Goal: Information Seeking & Learning: Check status

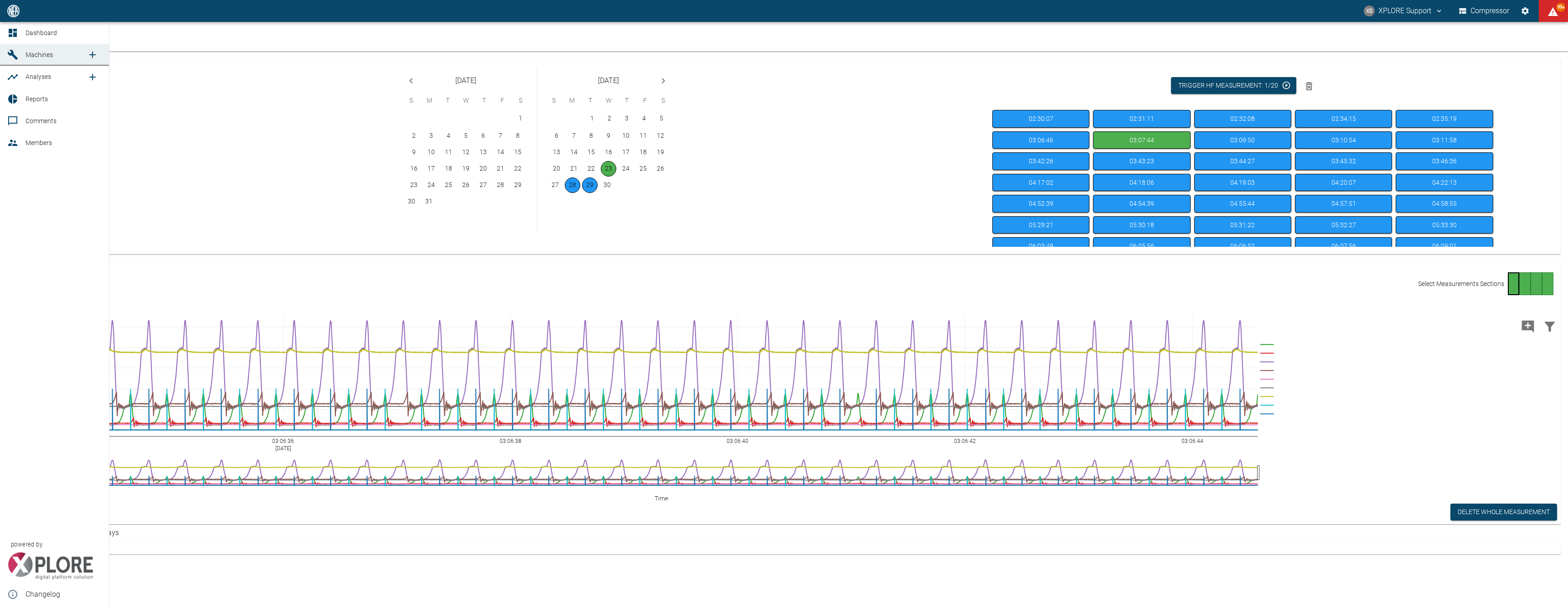
click at [33, 29] on span "Dashboard" at bounding box center [41, 33] width 32 height 7
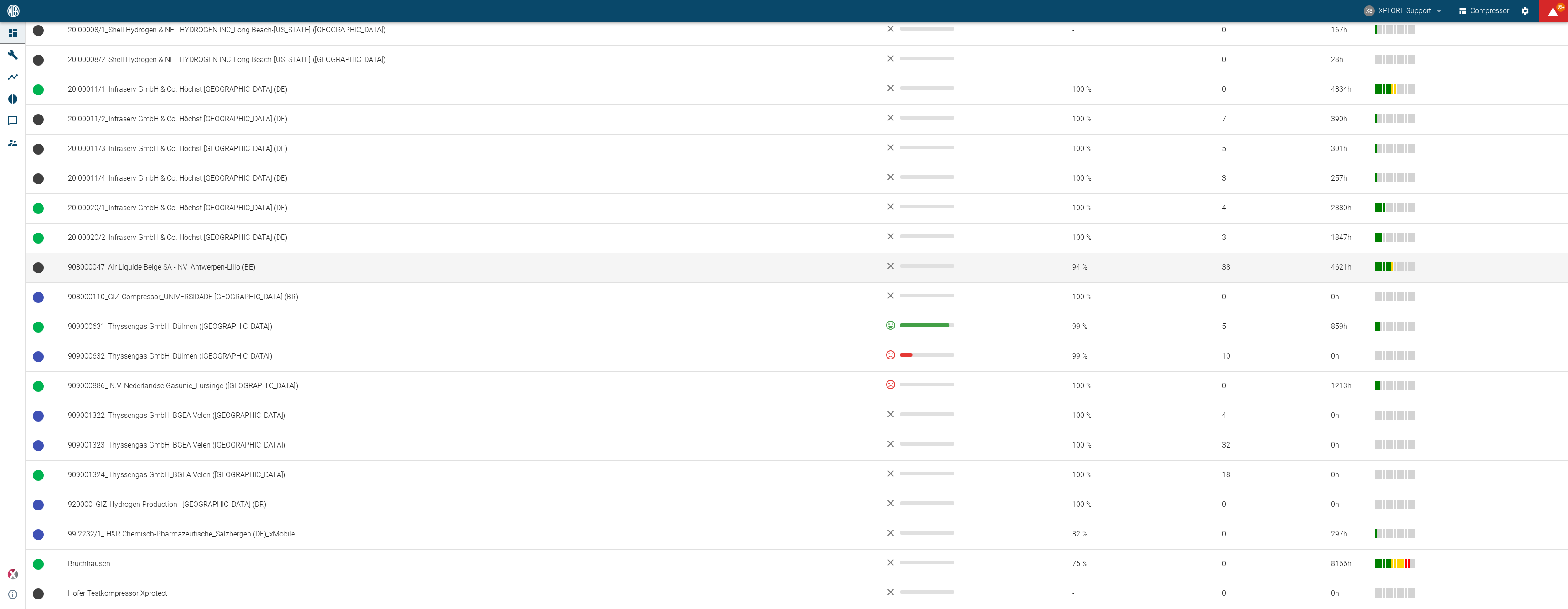
scroll to position [582, 0]
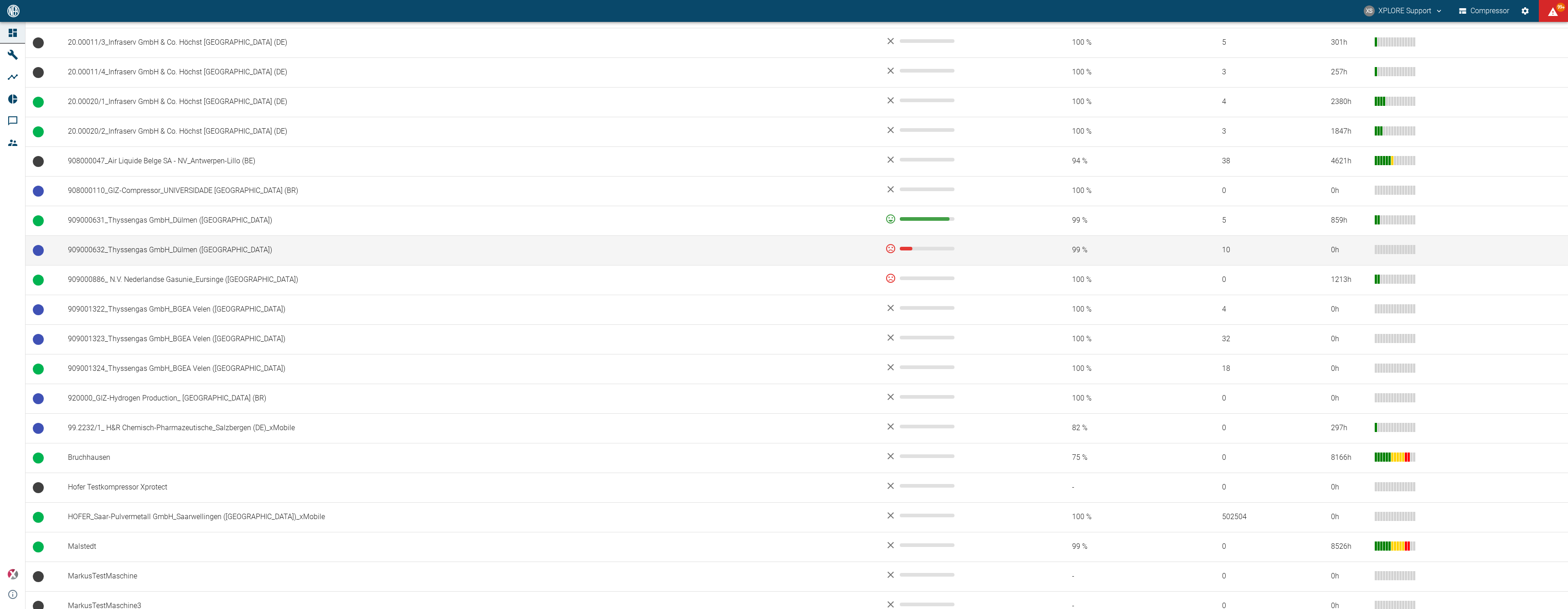
click at [645, 244] on td "909000632_Thyssengas GmbH_Dülmen ([GEOGRAPHIC_DATA])" at bounding box center [469, 250] width 817 height 30
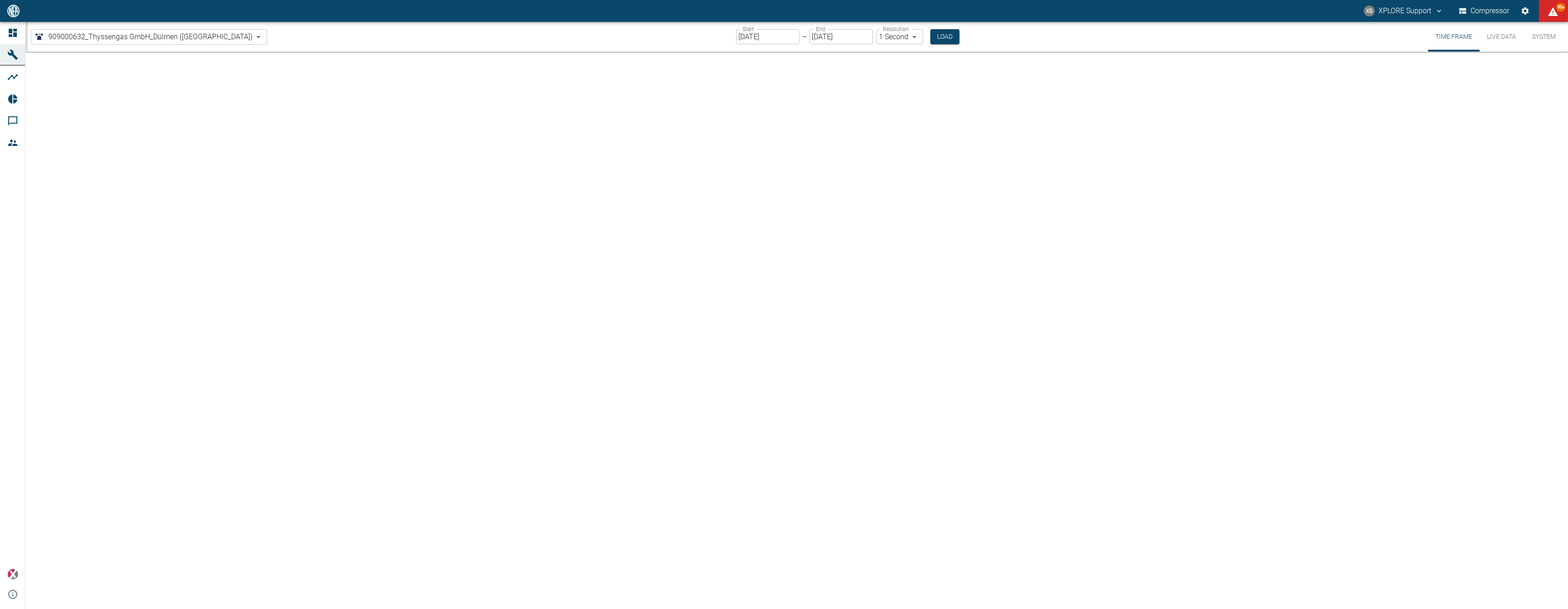
type input "2min"
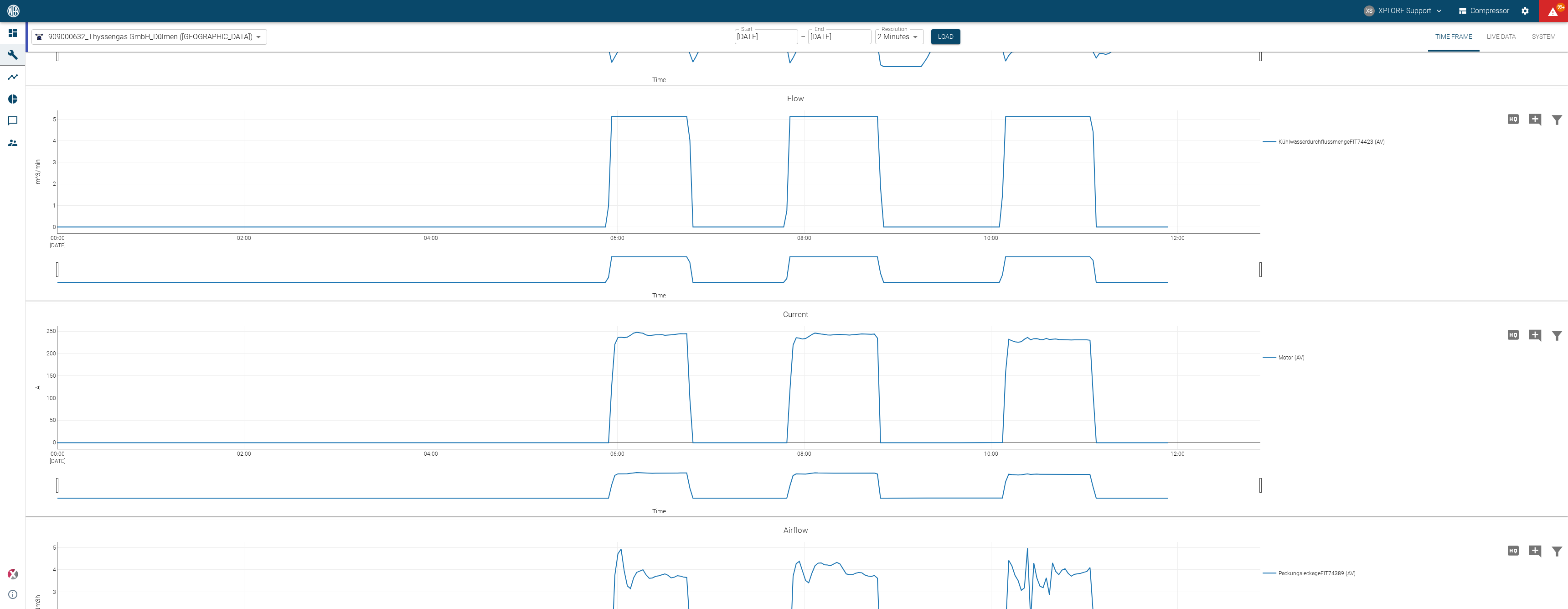
scroll to position [2181, 0]
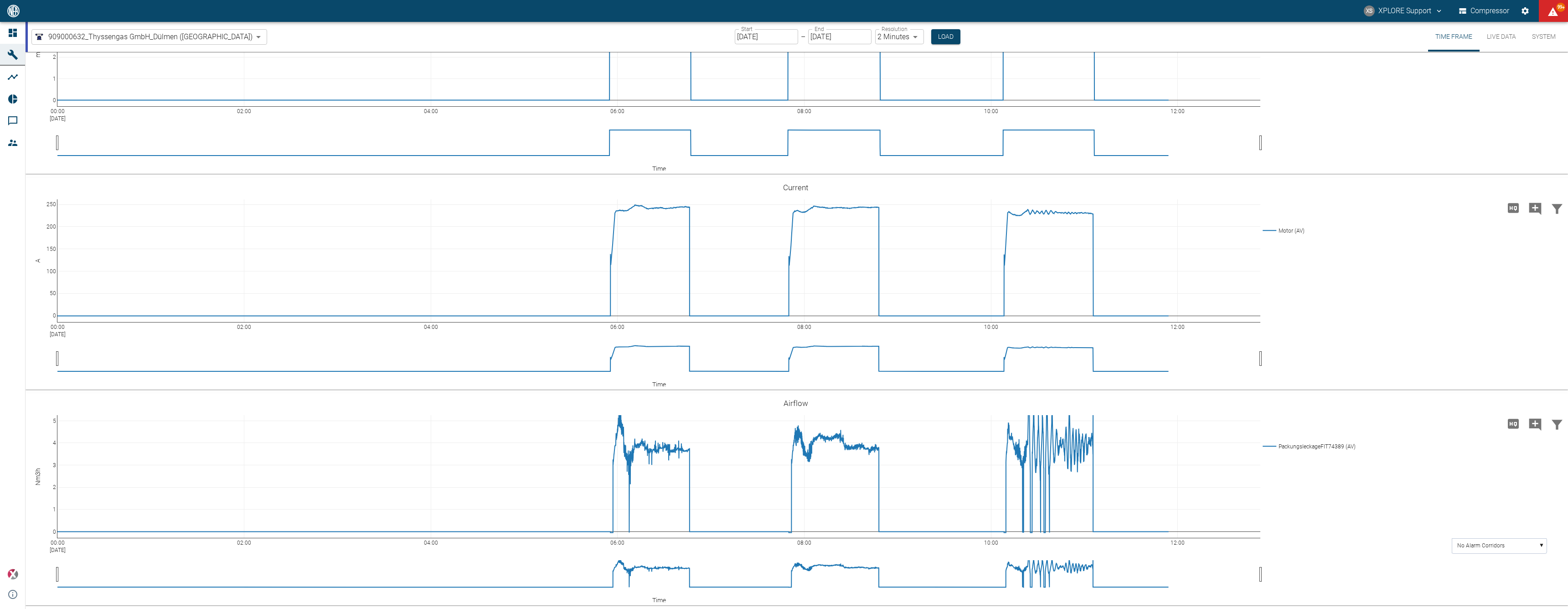
scroll to position [2895, 0]
click at [1508, 425] on icon "Load high Res" at bounding box center [1513, 423] width 11 height 10
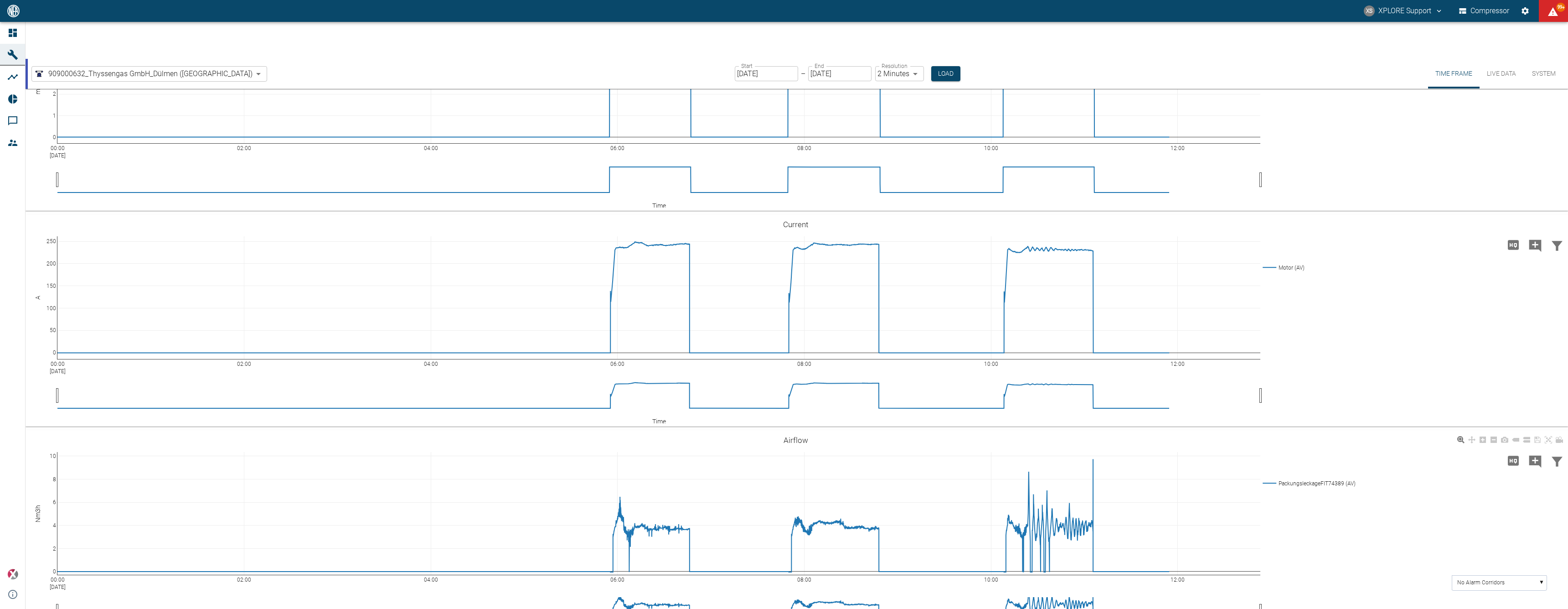
drag, startPoint x: 54, startPoint y: 421, endPoint x: 52, endPoint y: 502, distance: 81.0
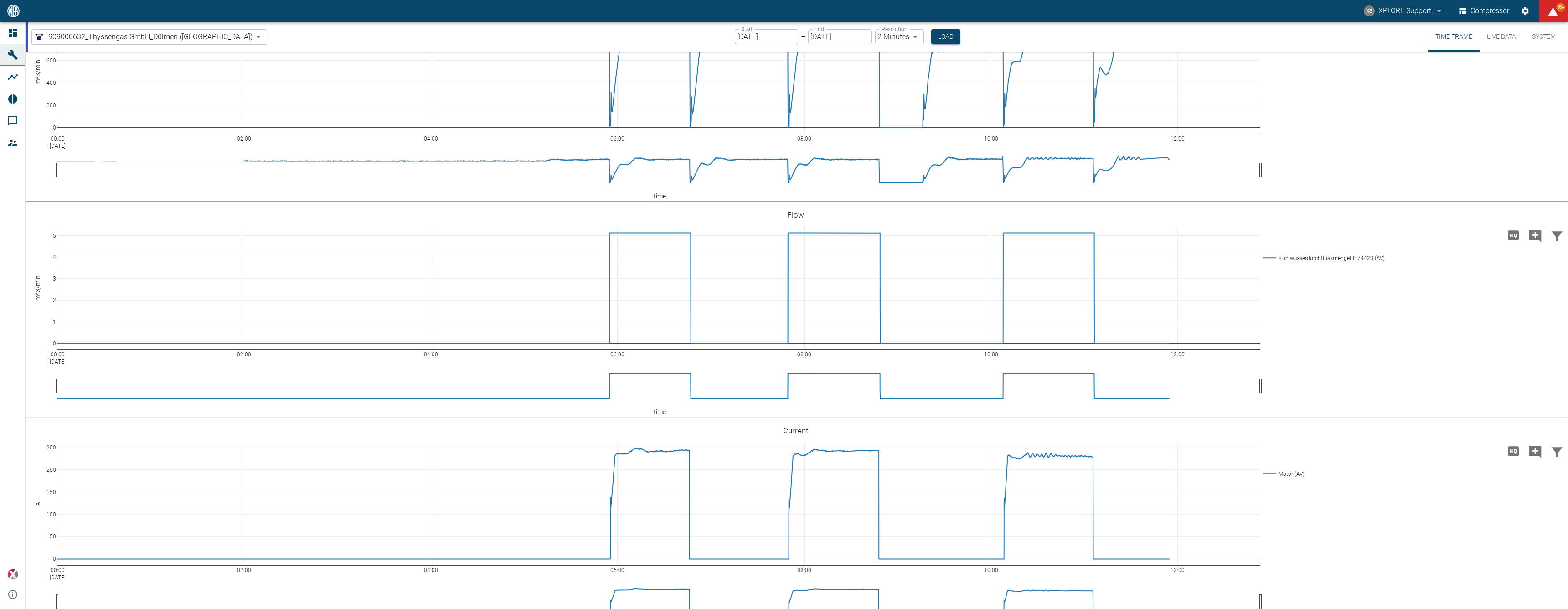
scroll to position [1990, 0]
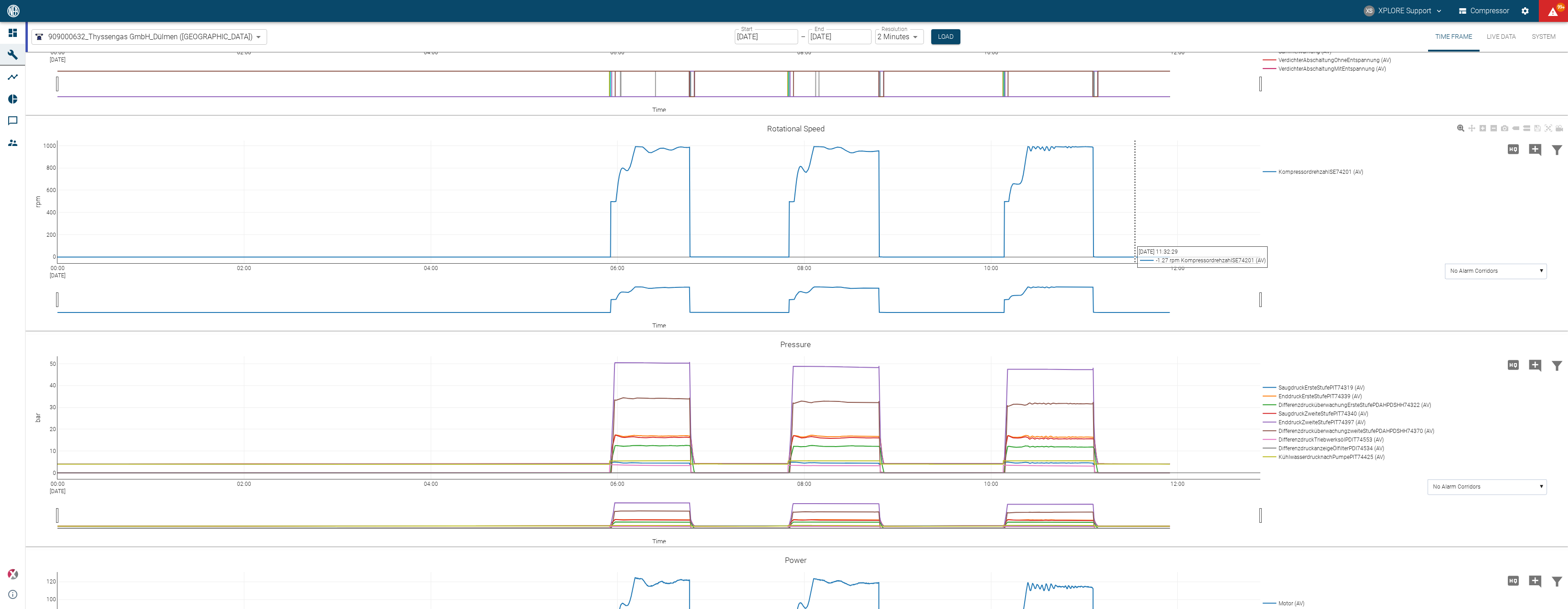
scroll to position [511, 0]
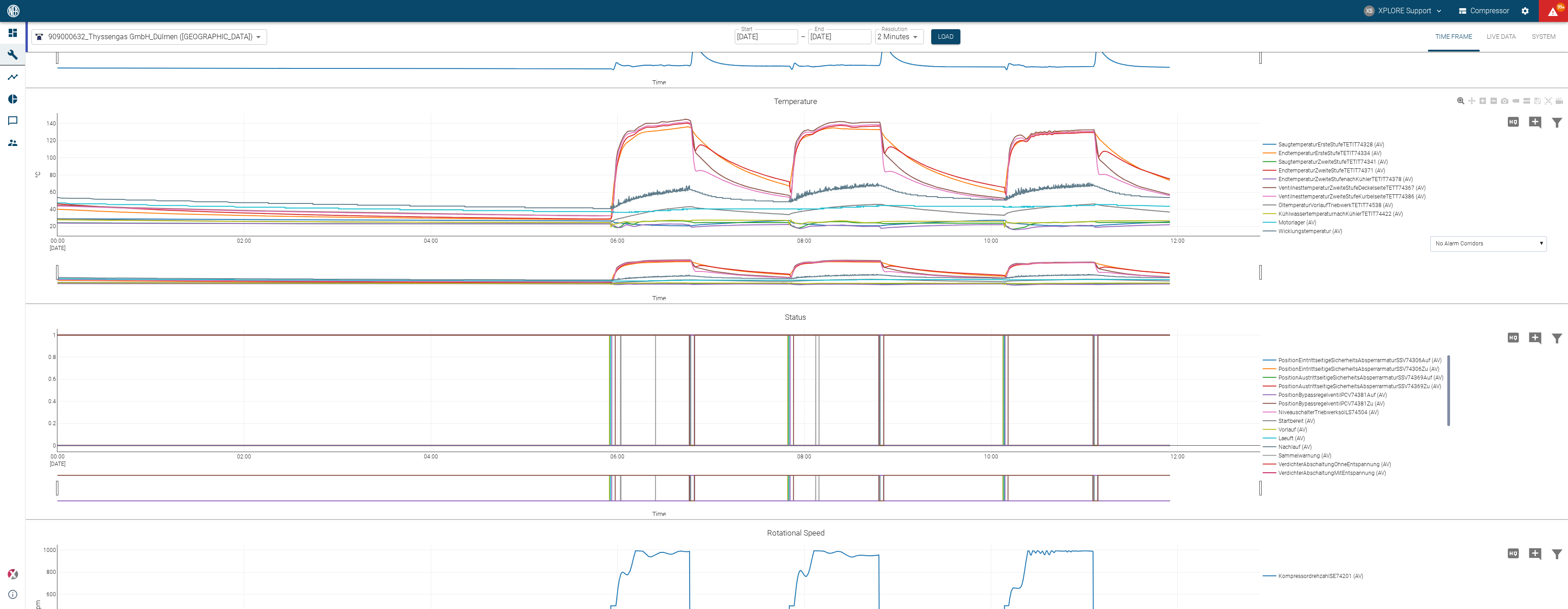
click at [1348, 157] on rect at bounding box center [1343, 153] width 164 height 9
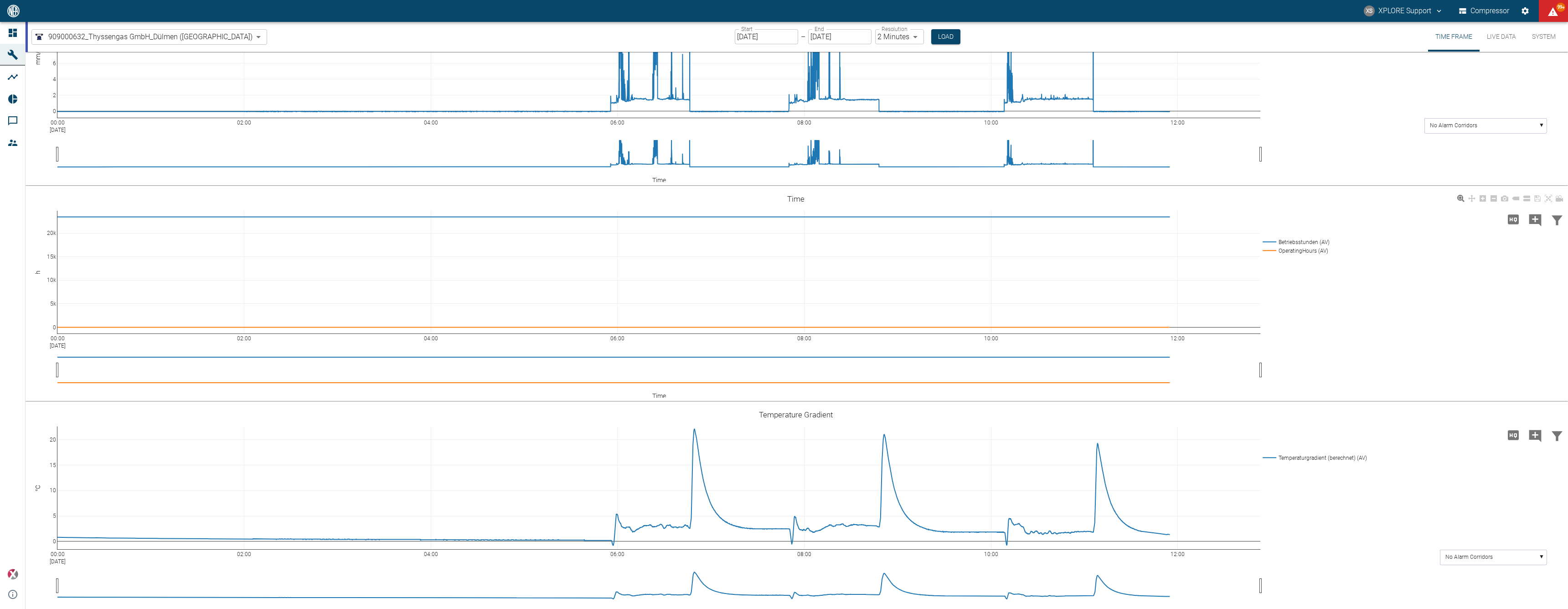
scroll to position [0, 0]
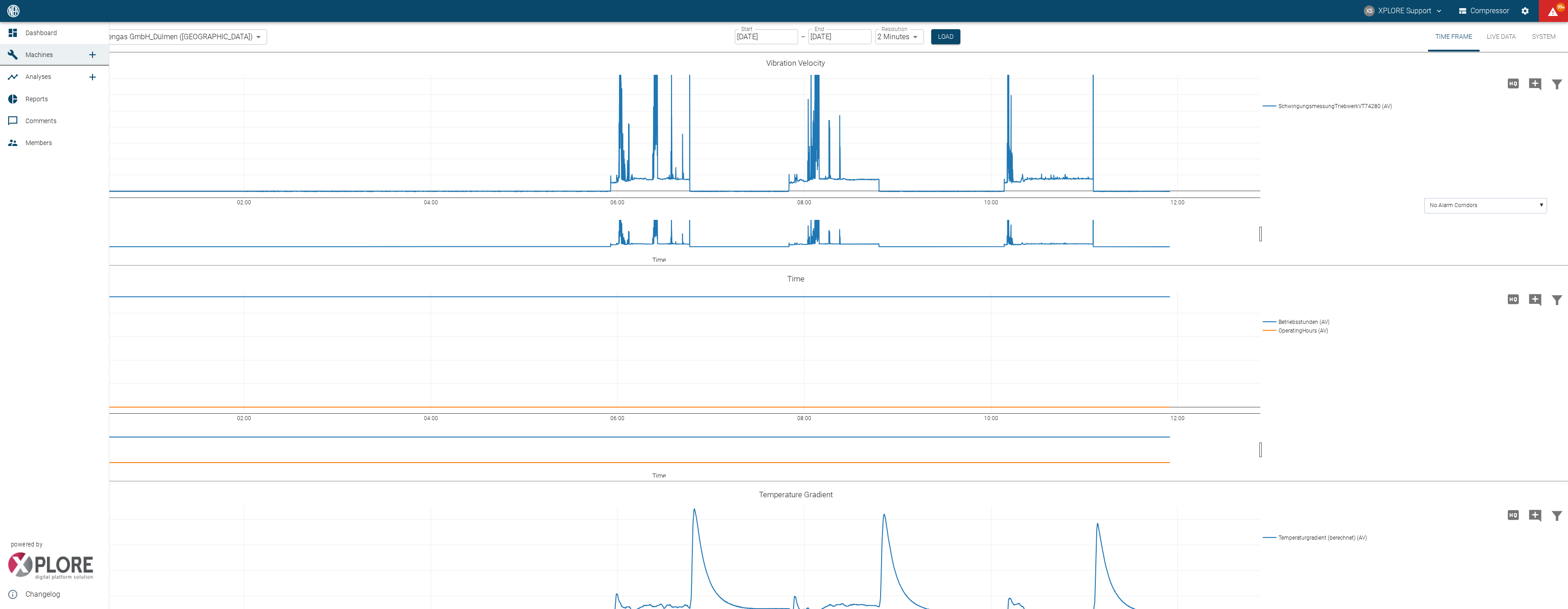
click at [2, 28] on link "Dashboard" at bounding box center [54, 33] width 109 height 22
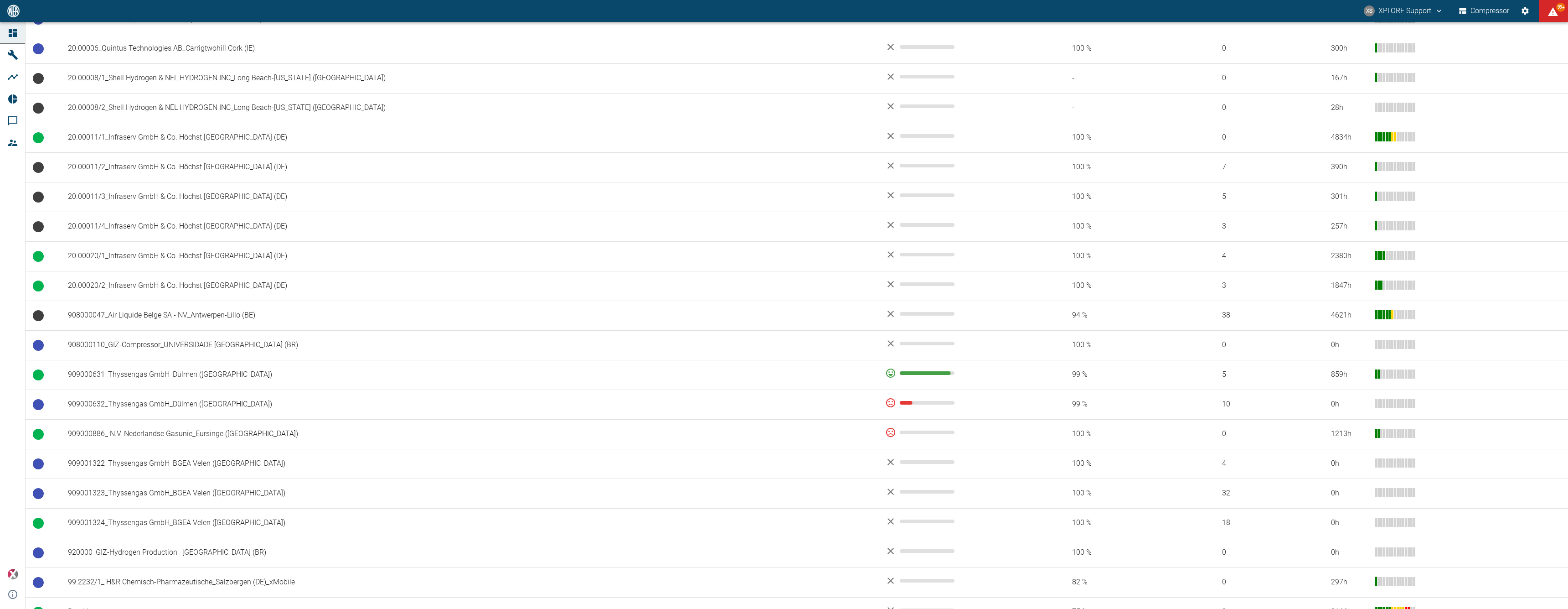
scroll to position [540, 0]
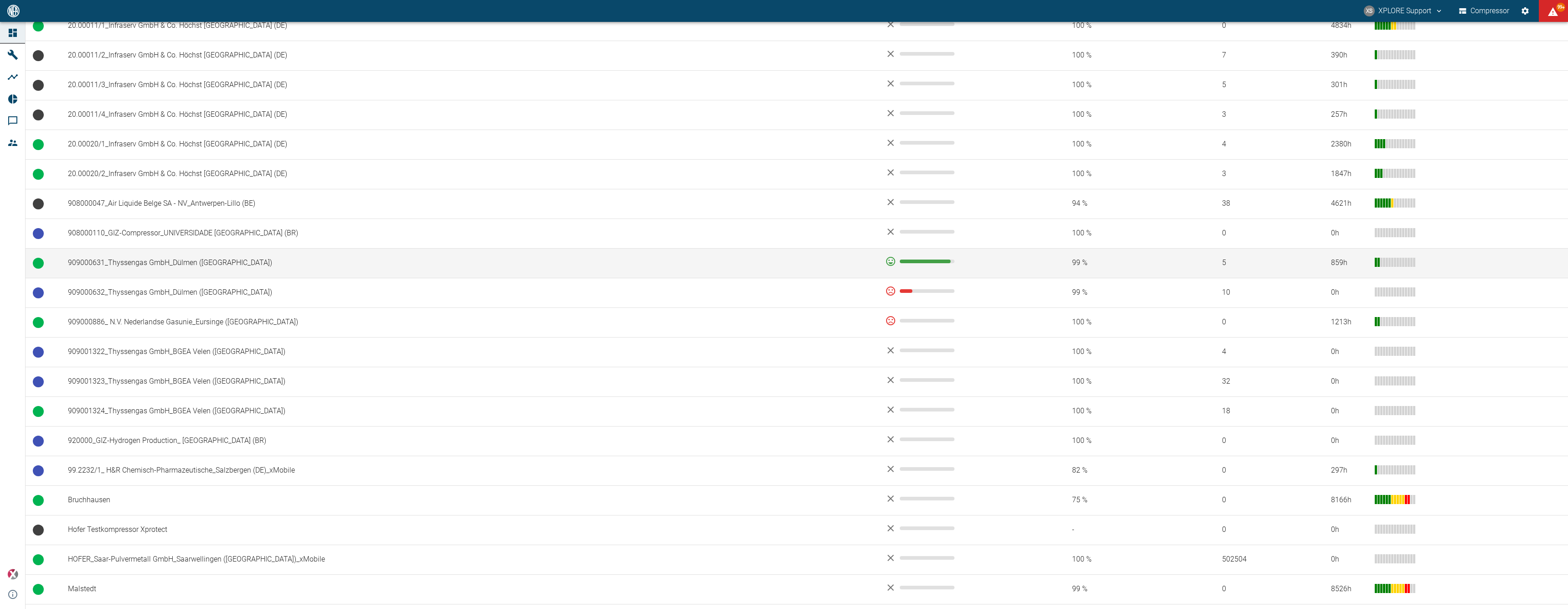
click at [718, 256] on td "909000631_Thyssengas GmbH_Dülmen ([GEOGRAPHIC_DATA])" at bounding box center [469, 262] width 817 height 30
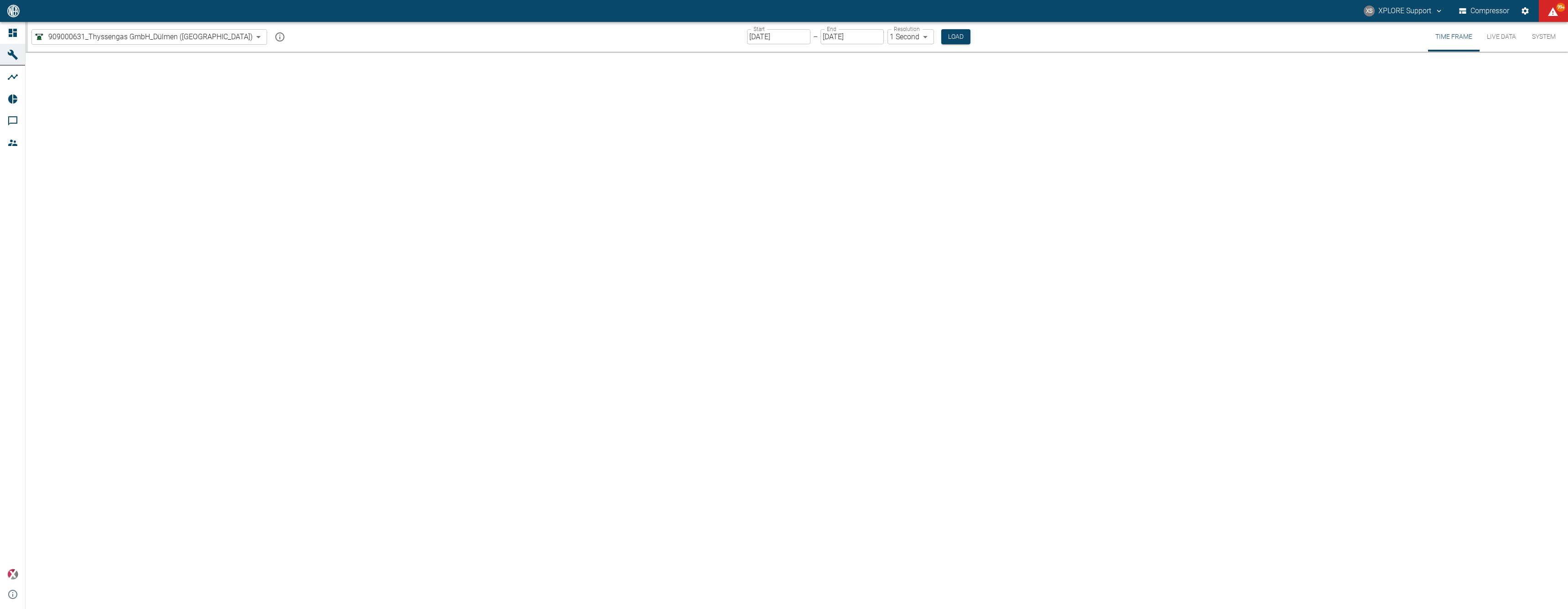
type input "2min"
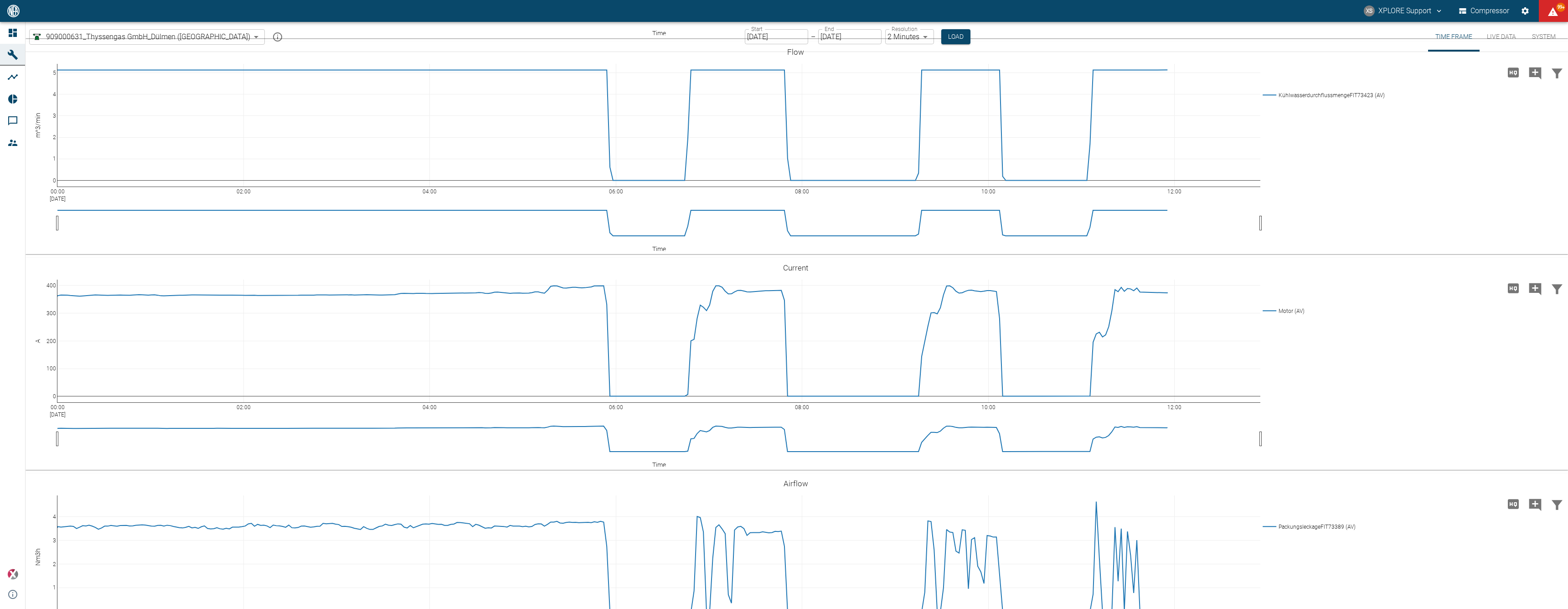
scroll to position [2138, 0]
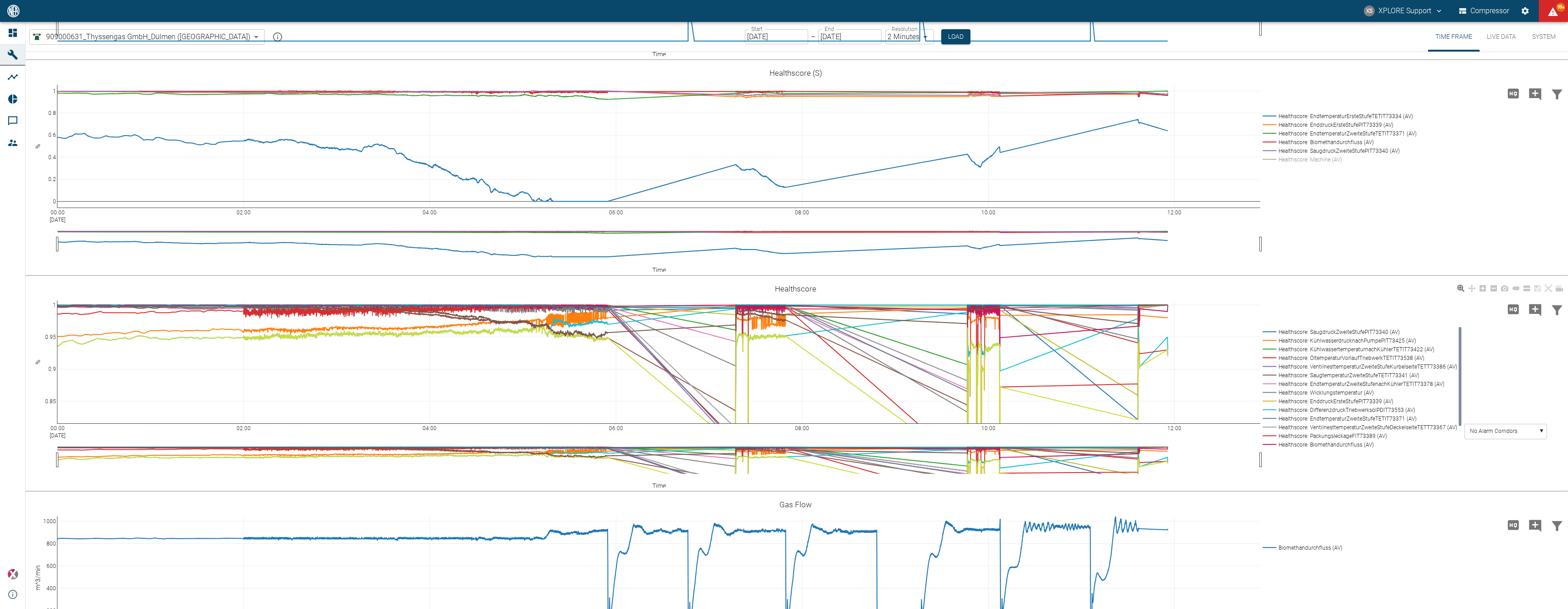
drag, startPoint x: 50, startPoint y: 420, endPoint x: 65, endPoint y: 436, distance: 21.9
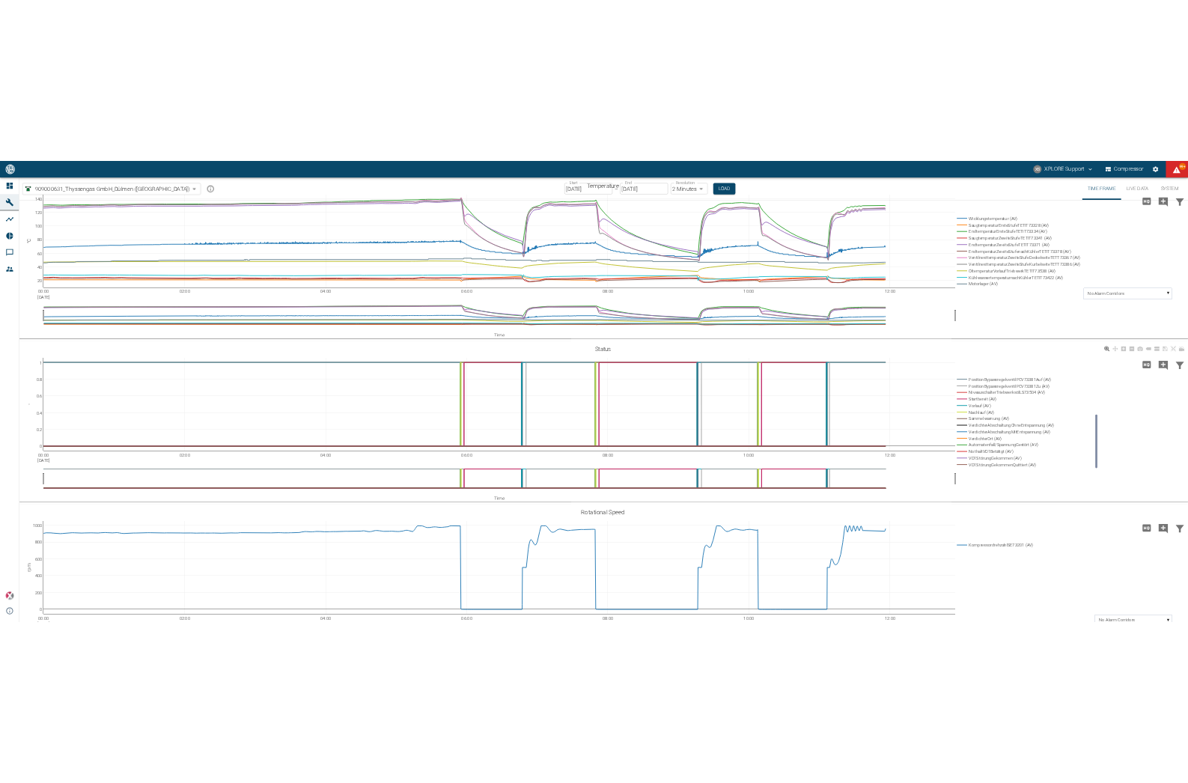
scroll to position [1397, 0]
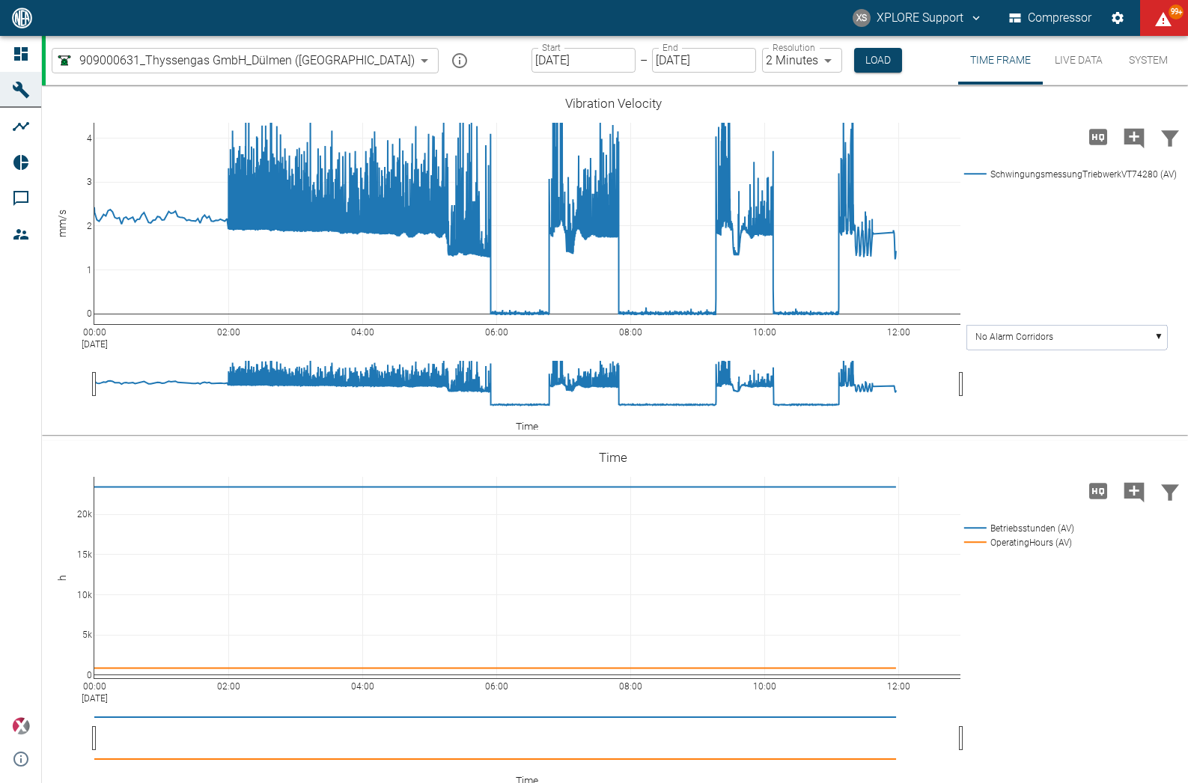
scroll to position [1397, 0]
